Goal: Task Accomplishment & Management: Manage account settings

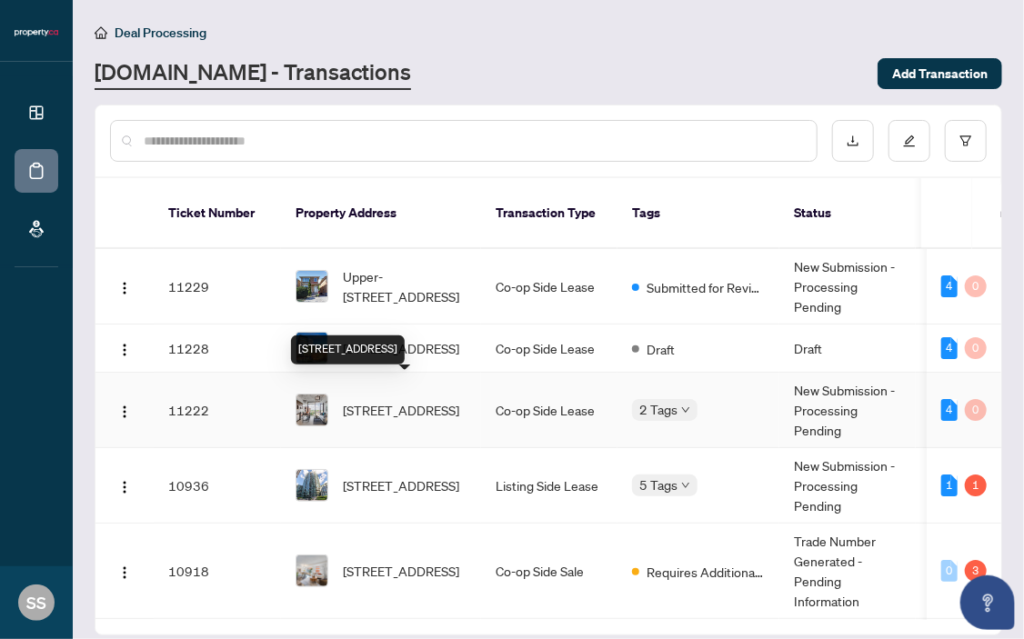
click at [424, 400] on span "[STREET_ADDRESS]" at bounding box center [401, 410] width 116 height 20
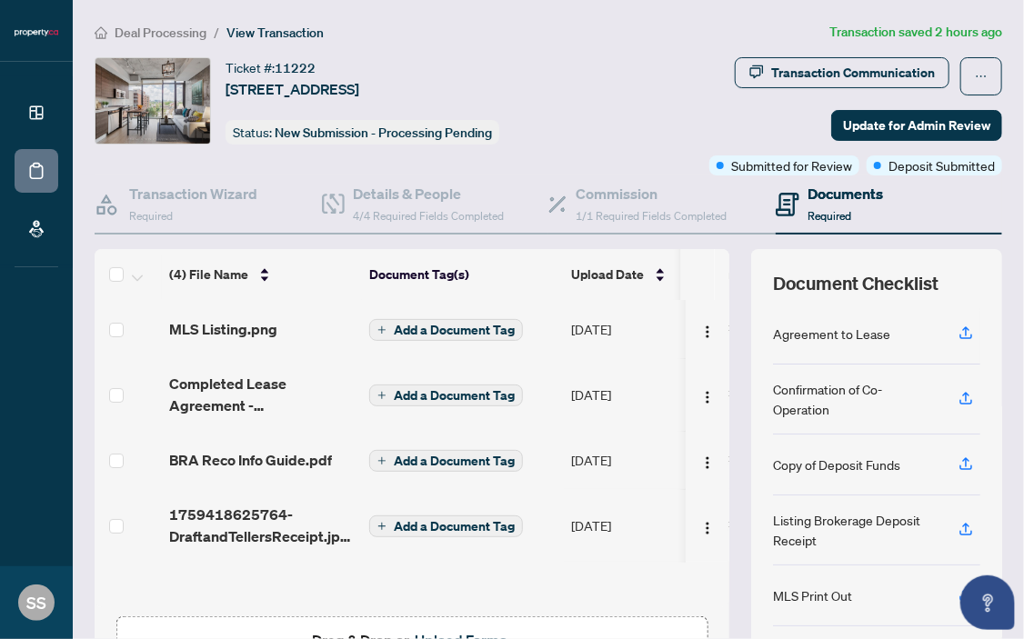
click at [163, 172] on div "Ticket #: 11222 [STREET_ADDRESS] Status: New Submission - Processing Pending" at bounding box center [348, 116] width 514 height 118
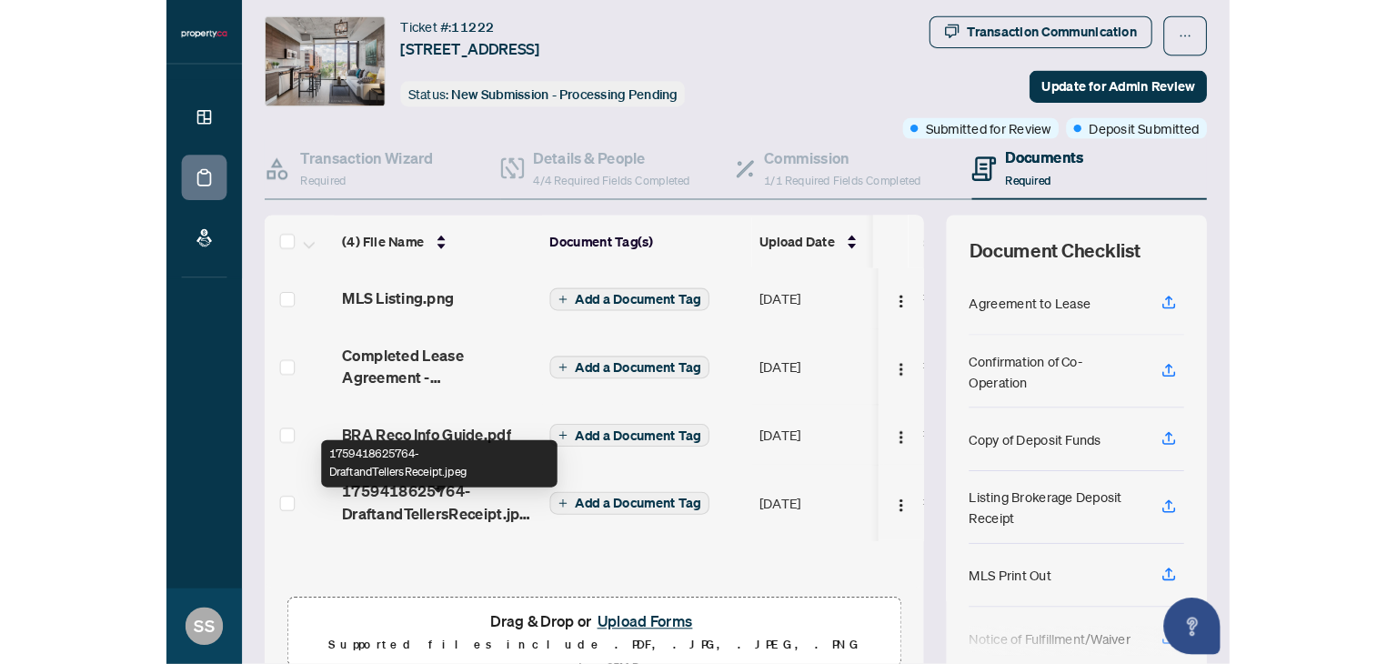
scroll to position [121, 0]
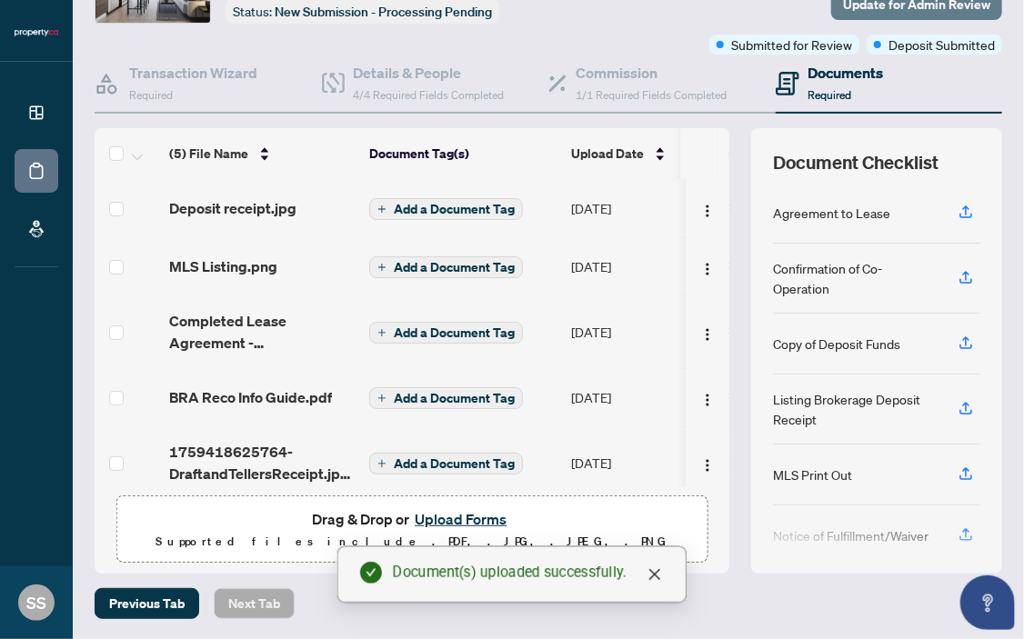
click at [902, 5] on span "Update for Admin Review" at bounding box center [916, 4] width 147 height 29
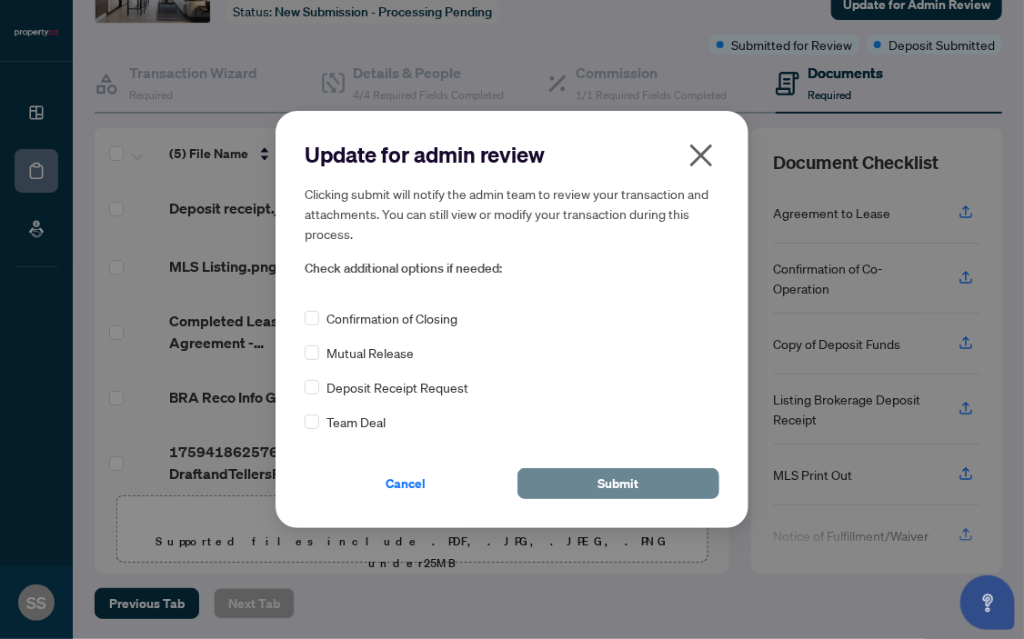
click at [608, 488] on span "Submit" at bounding box center [618, 483] width 41 height 29
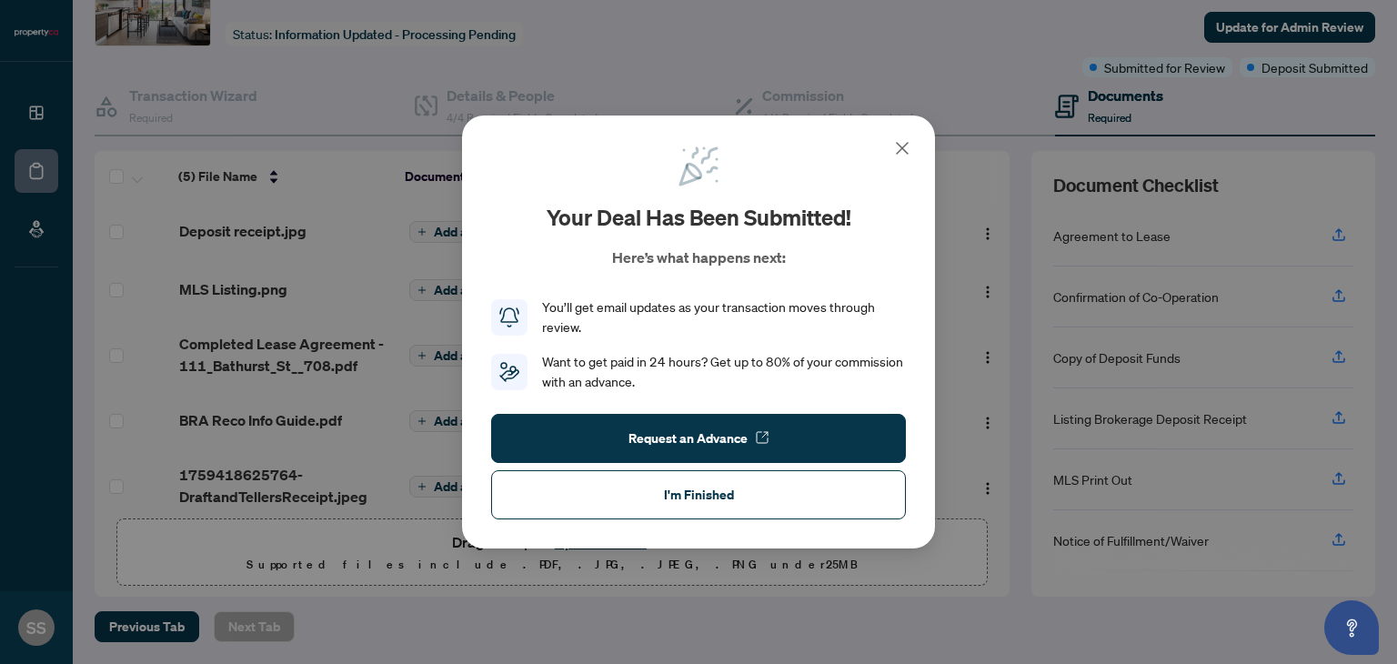
scroll to position [97, 0]
click at [901, 155] on icon at bounding box center [902, 148] width 22 height 22
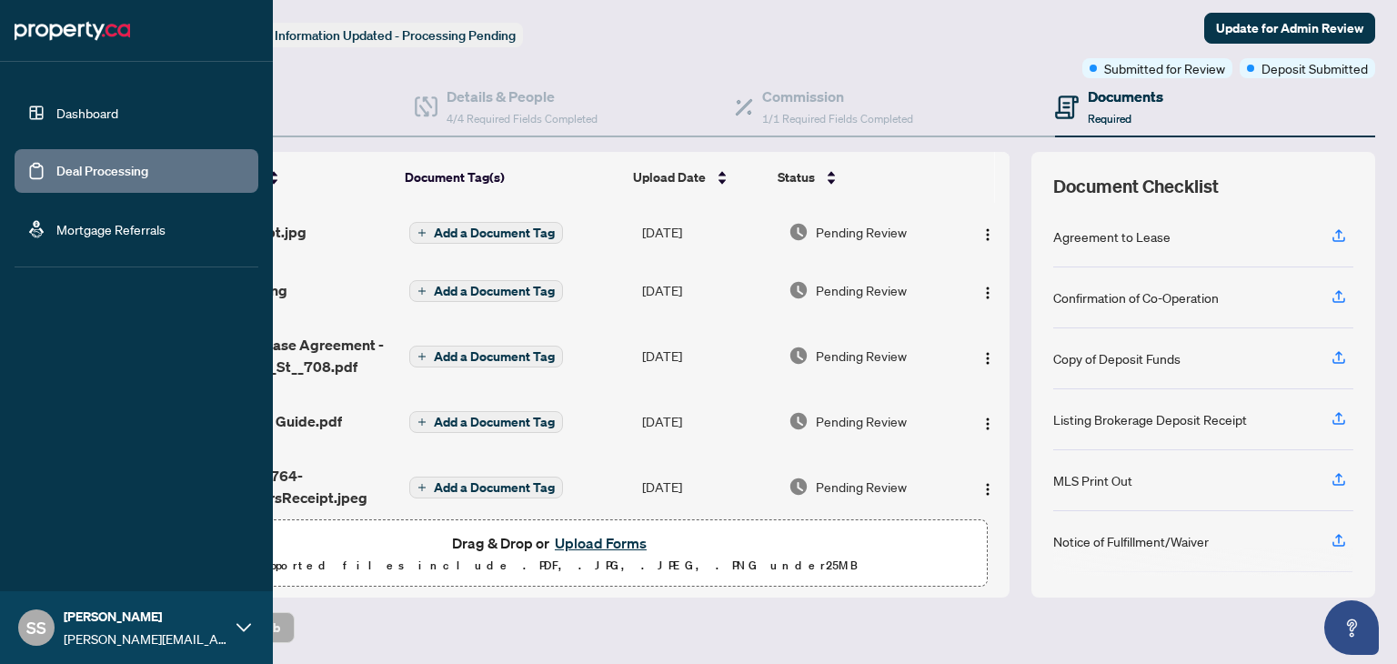
click at [56, 179] on link "Deal Processing" at bounding box center [102, 171] width 92 height 16
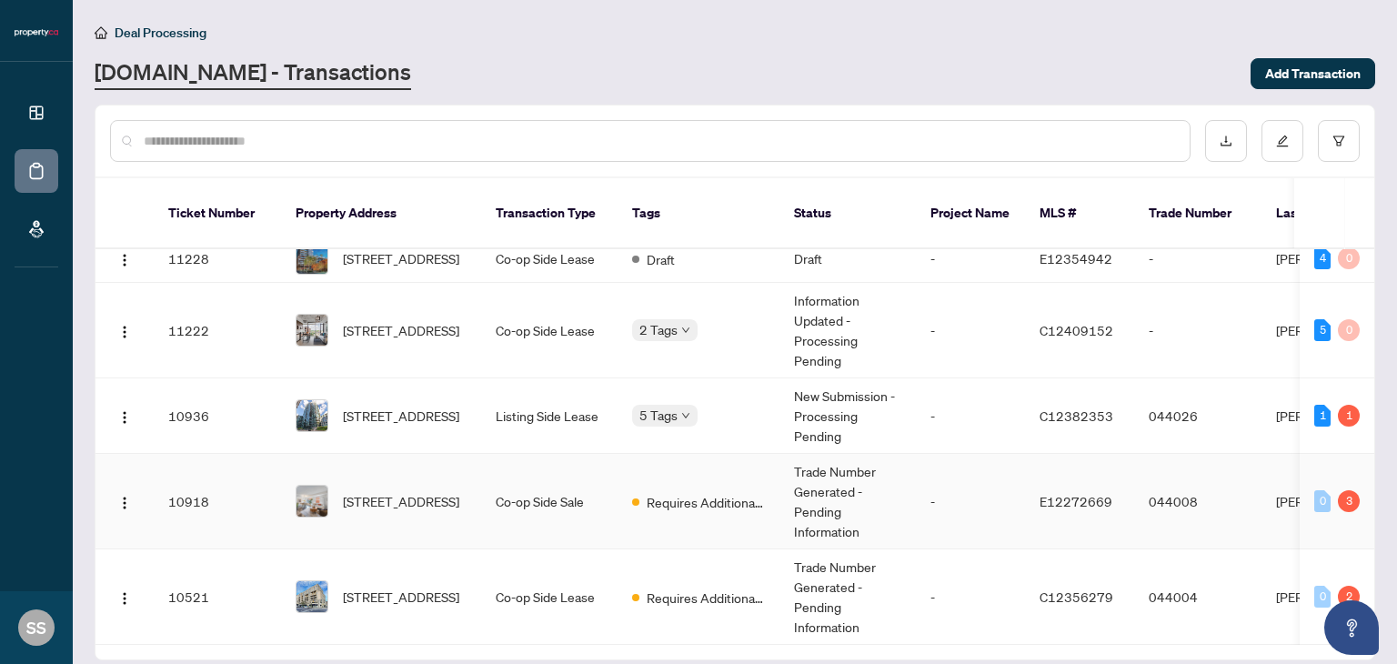
scroll to position [102, 0]
